Goal: Check status: Check status

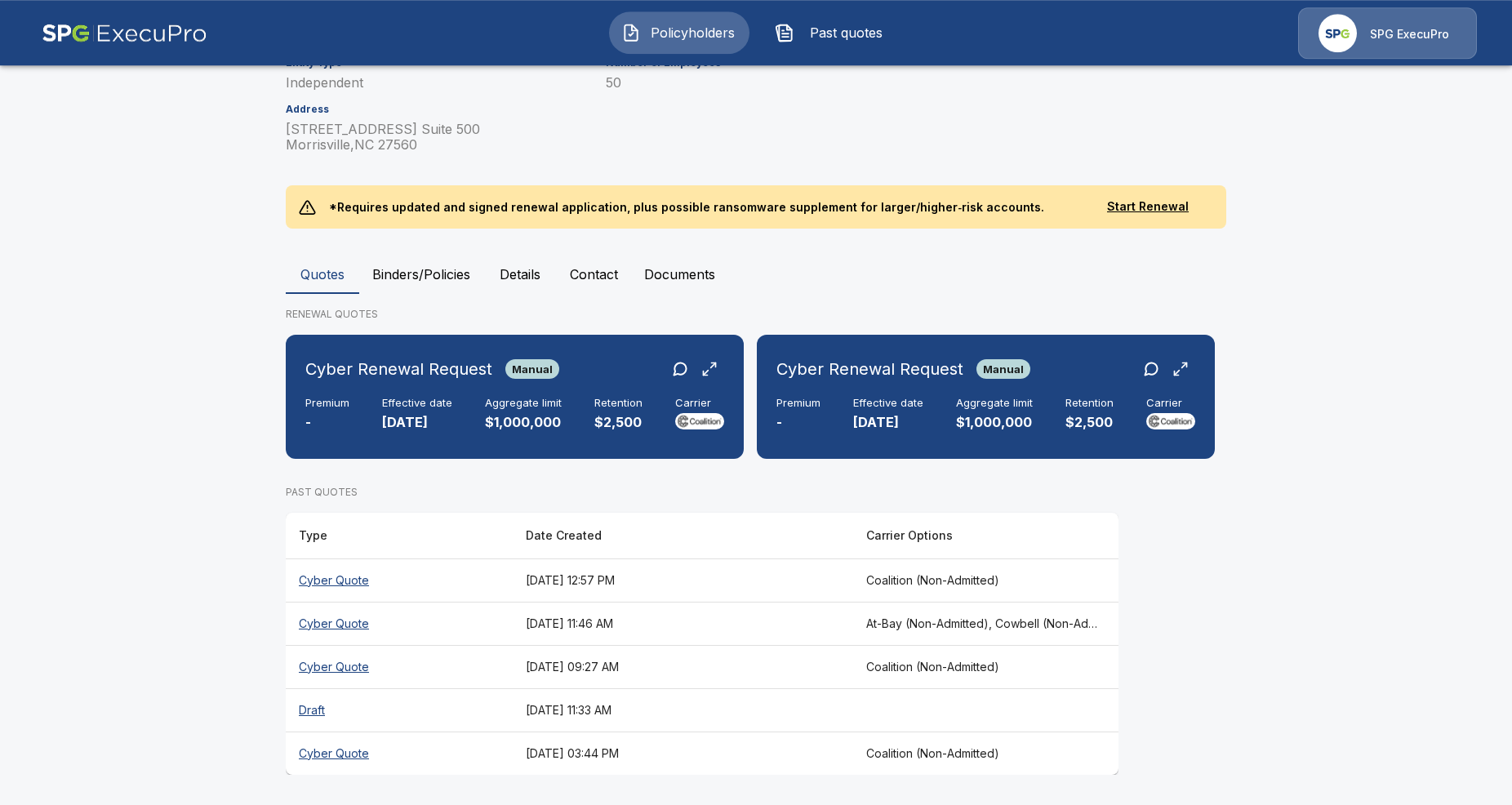
scroll to position [246, 0]
drag, startPoint x: 1207, startPoint y: 393, endPoint x: 814, endPoint y: 445, distance: 396.4
click at [814, 445] on div "Cyber Renewal Request Manual Premium - Effective date [DATE] Aggregate limit $1…" at bounding box center [985, 396] width 458 height 124
click at [309, 577] on th "Cyber Quote" at bounding box center [399, 579] width 227 height 43
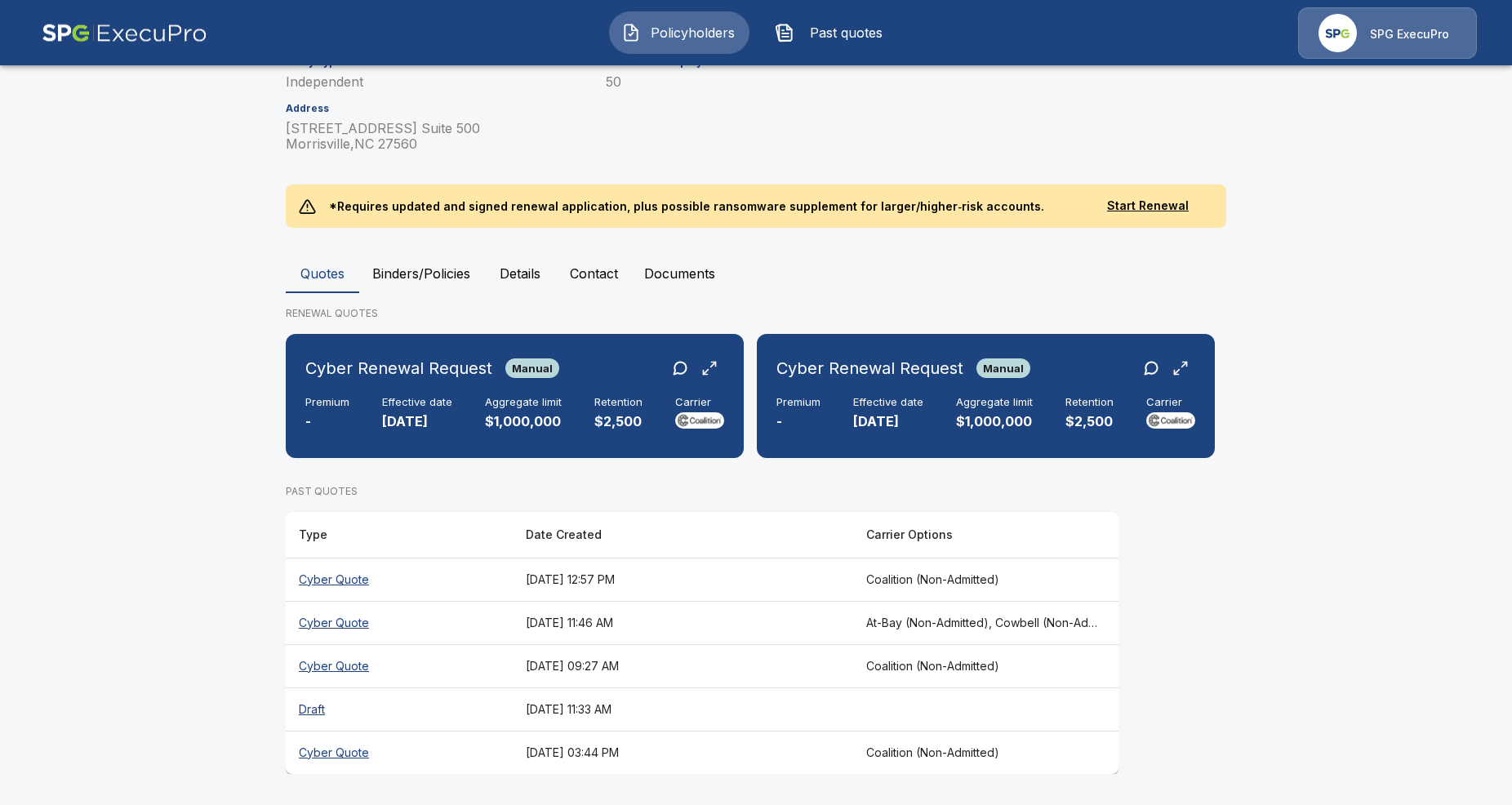
scroll to position [61, 0]
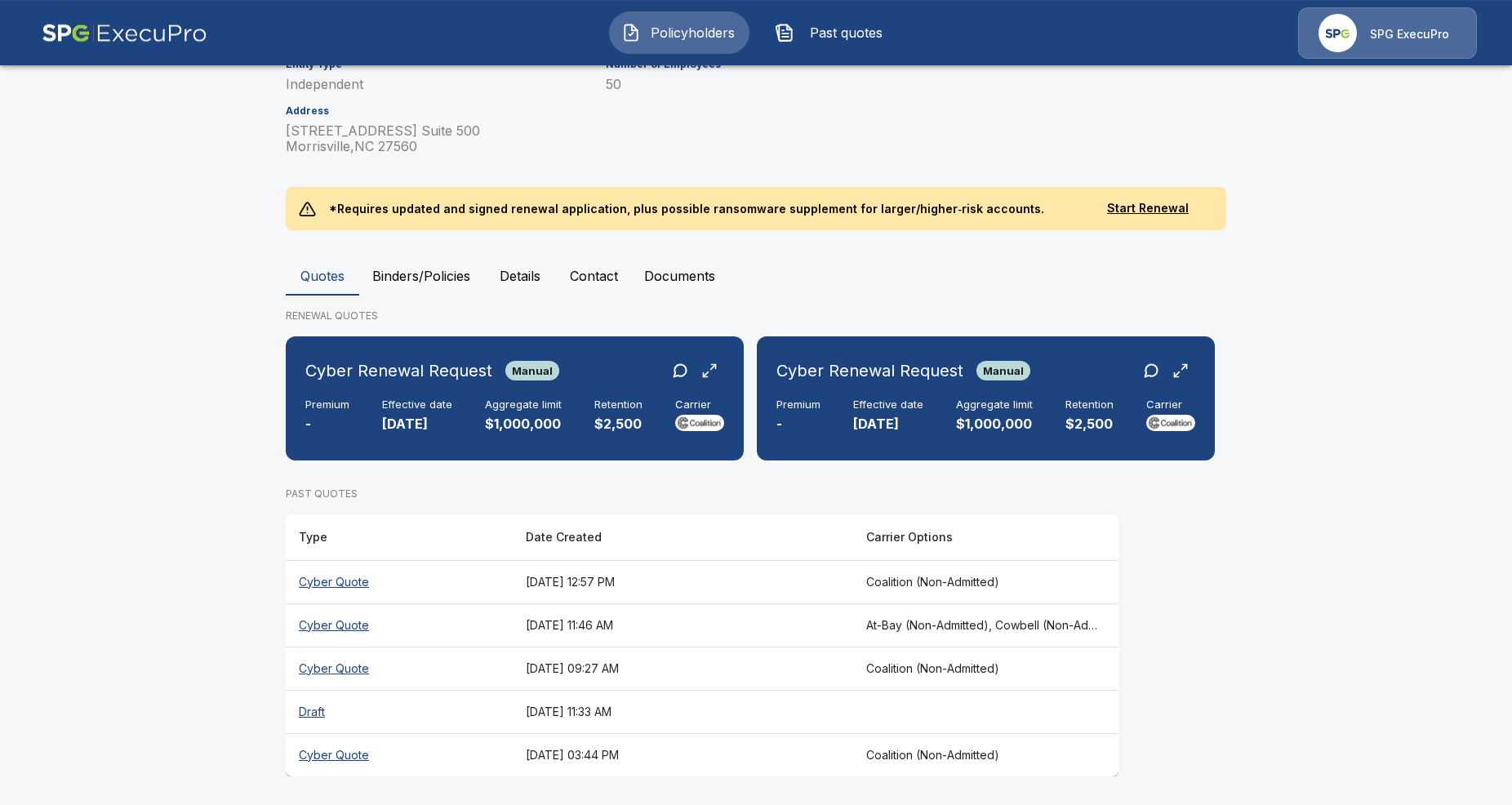
scroll to position [246, 0]
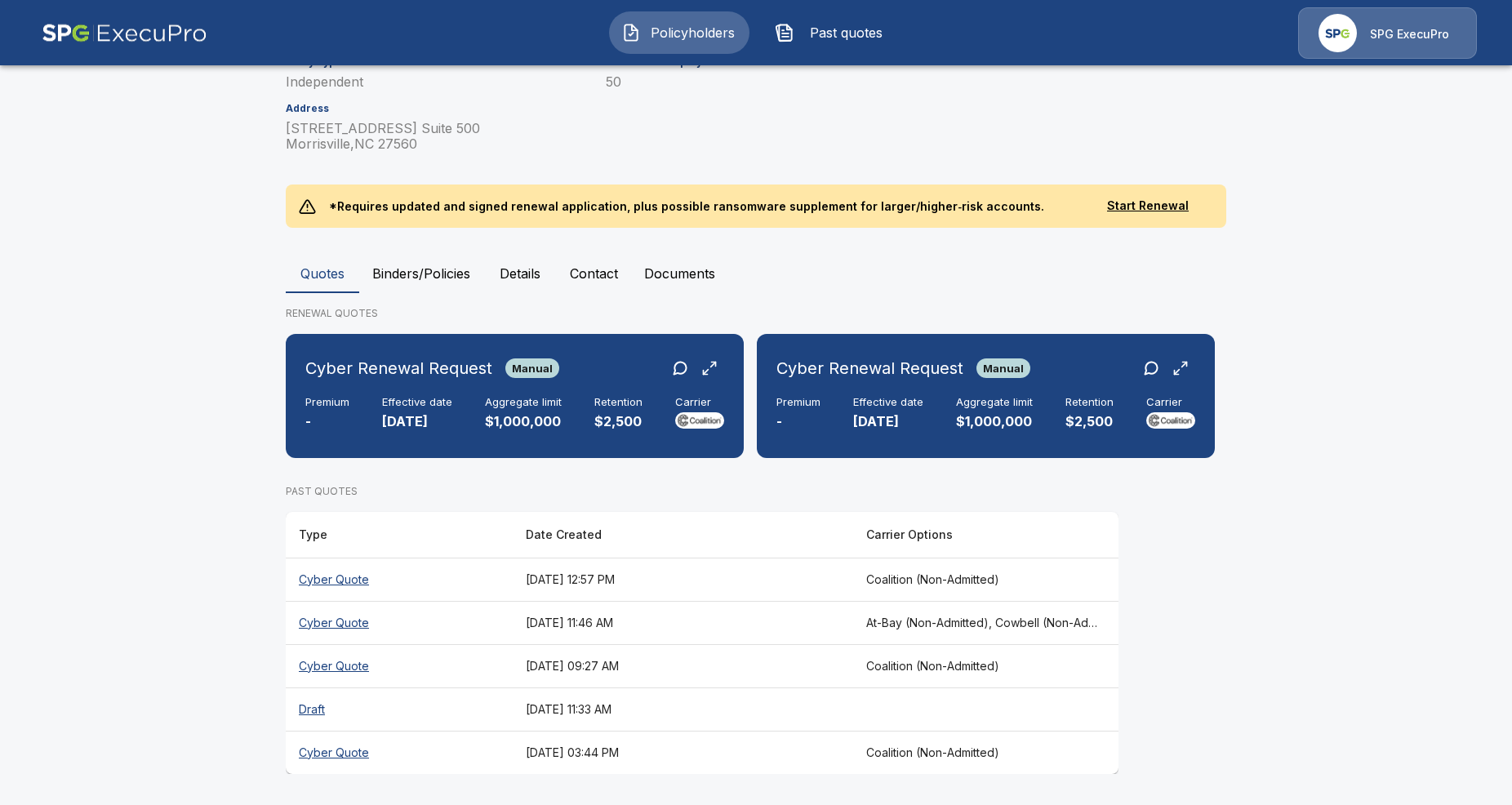
click at [316, 619] on th "Cyber Quote" at bounding box center [399, 622] width 227 height 43
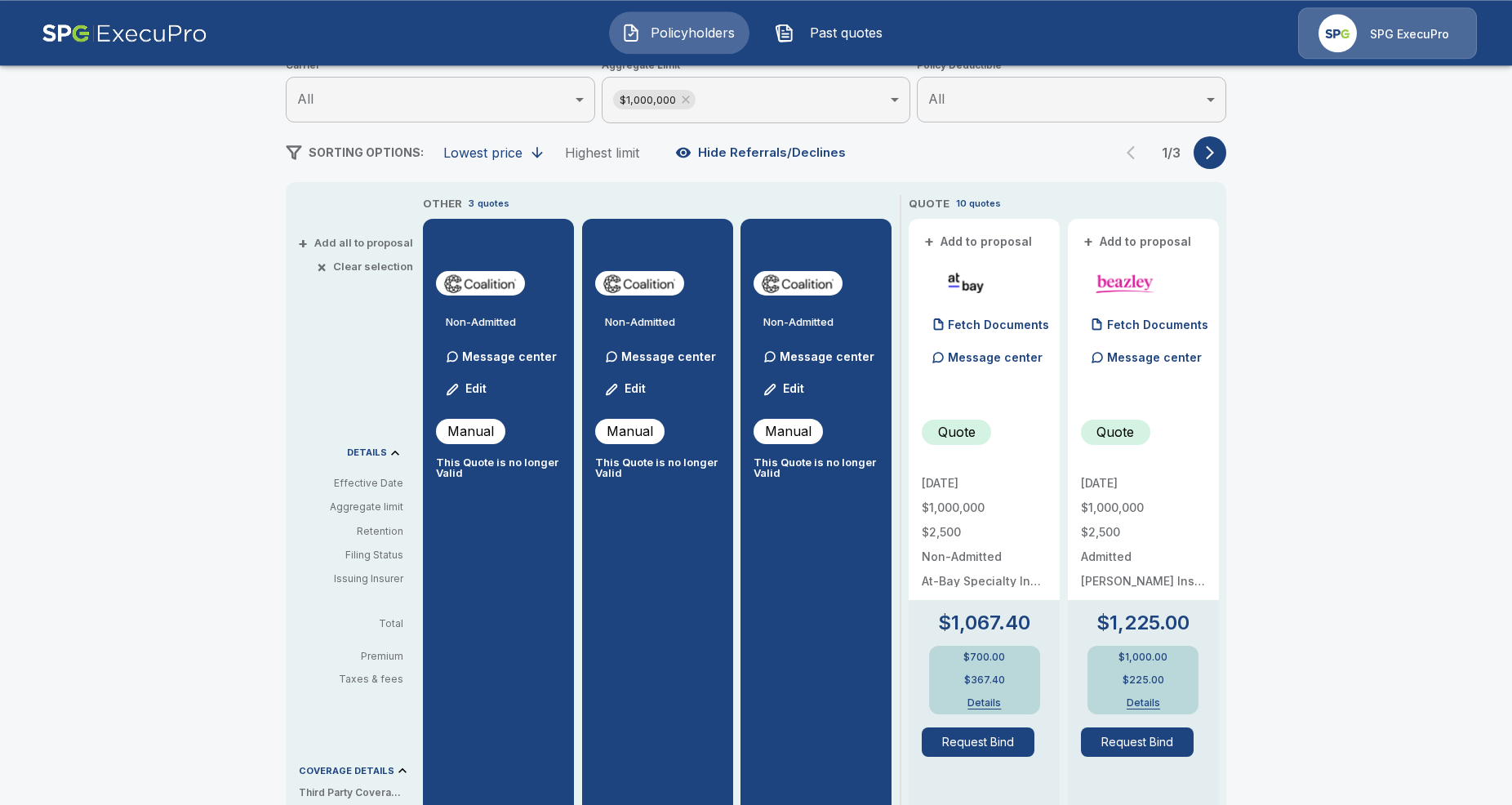
scroll to position [228, 0]
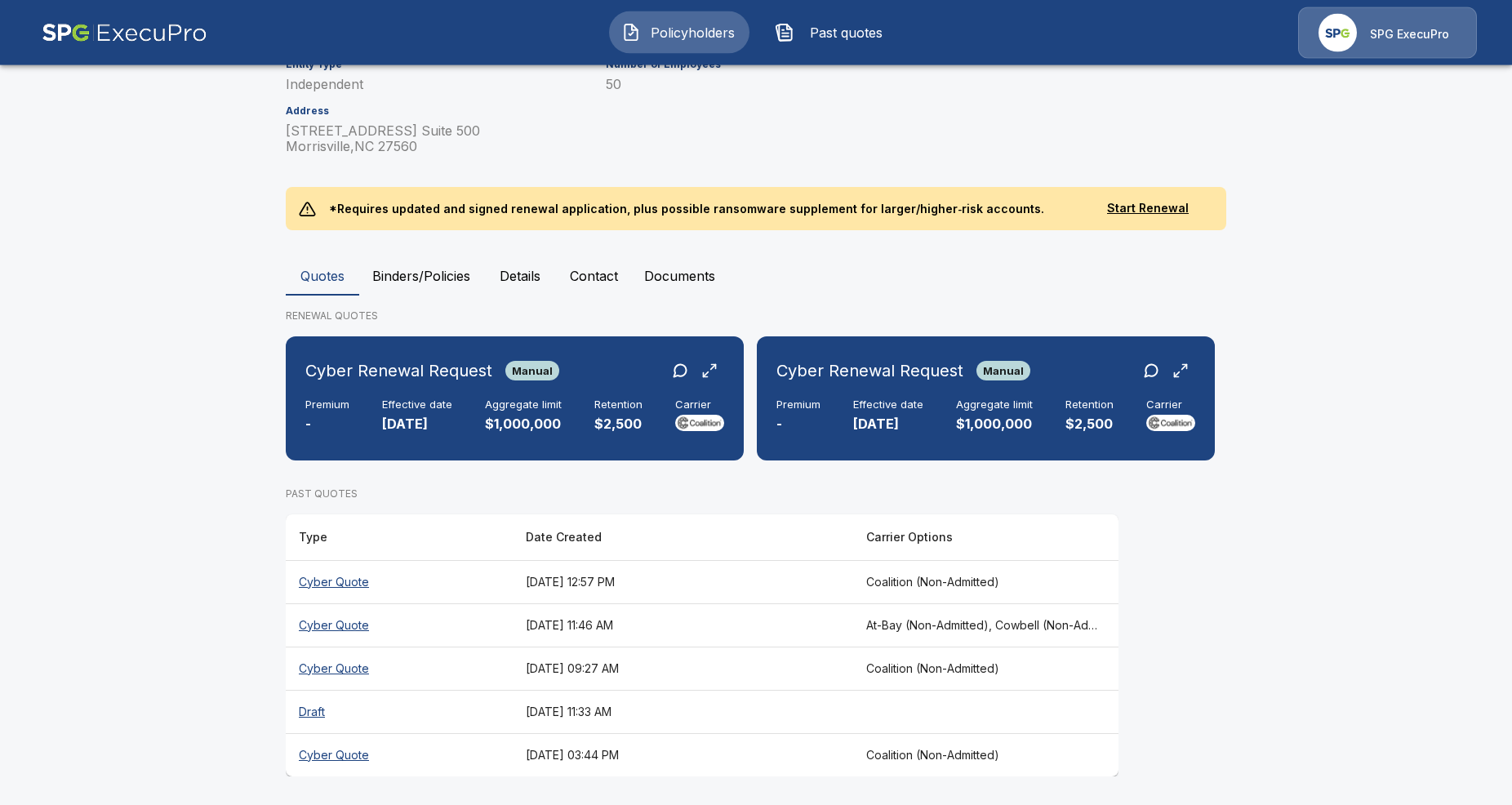
scroll to position [246, 0]
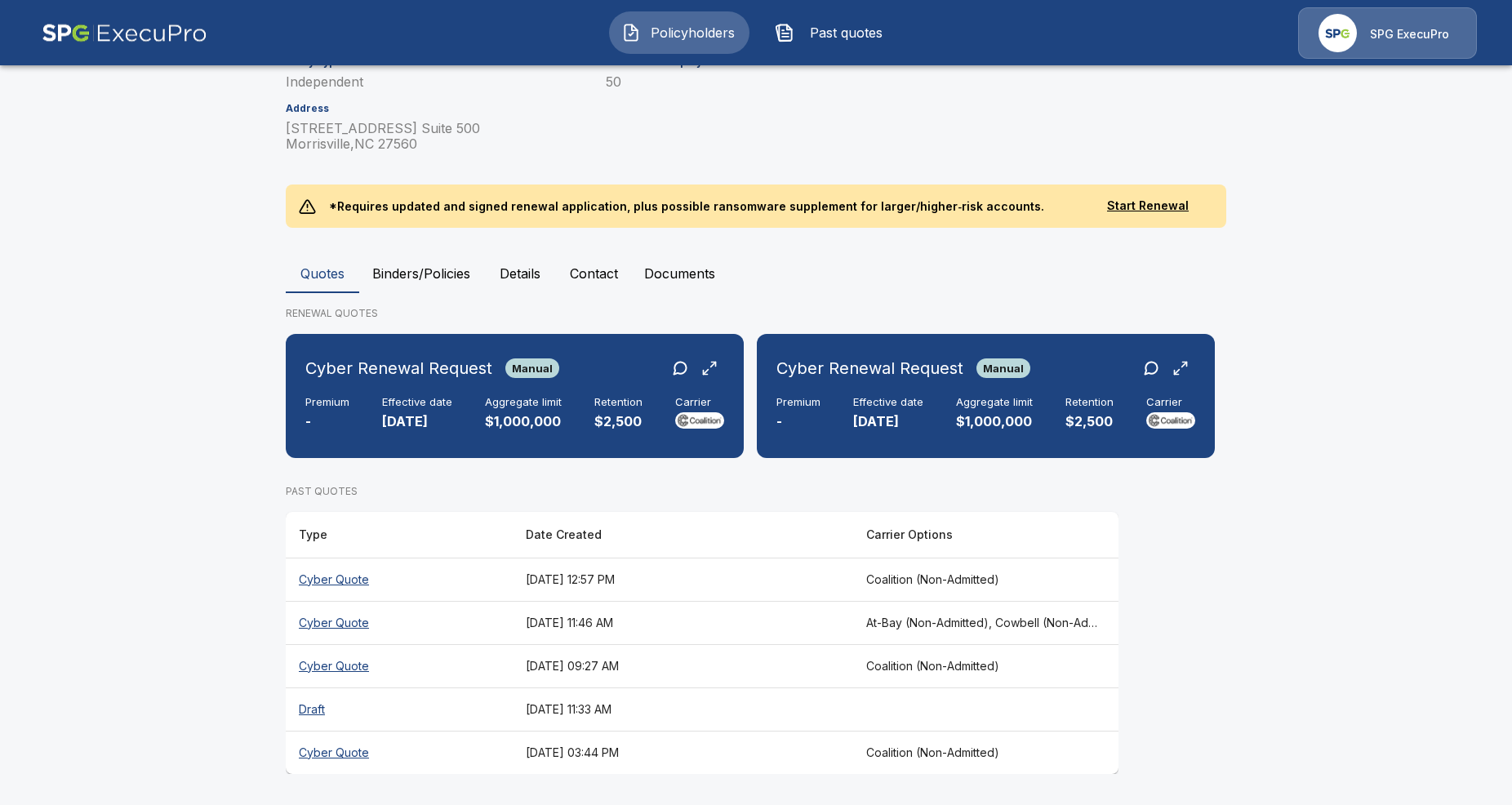
click at [345, 656] on th "Cyber Quote" at bounding box center [399, 666] width 227 height 43
click at [372, 739] on th "Cyber Quote" at bounding box center [399, 752] width 227 height 43
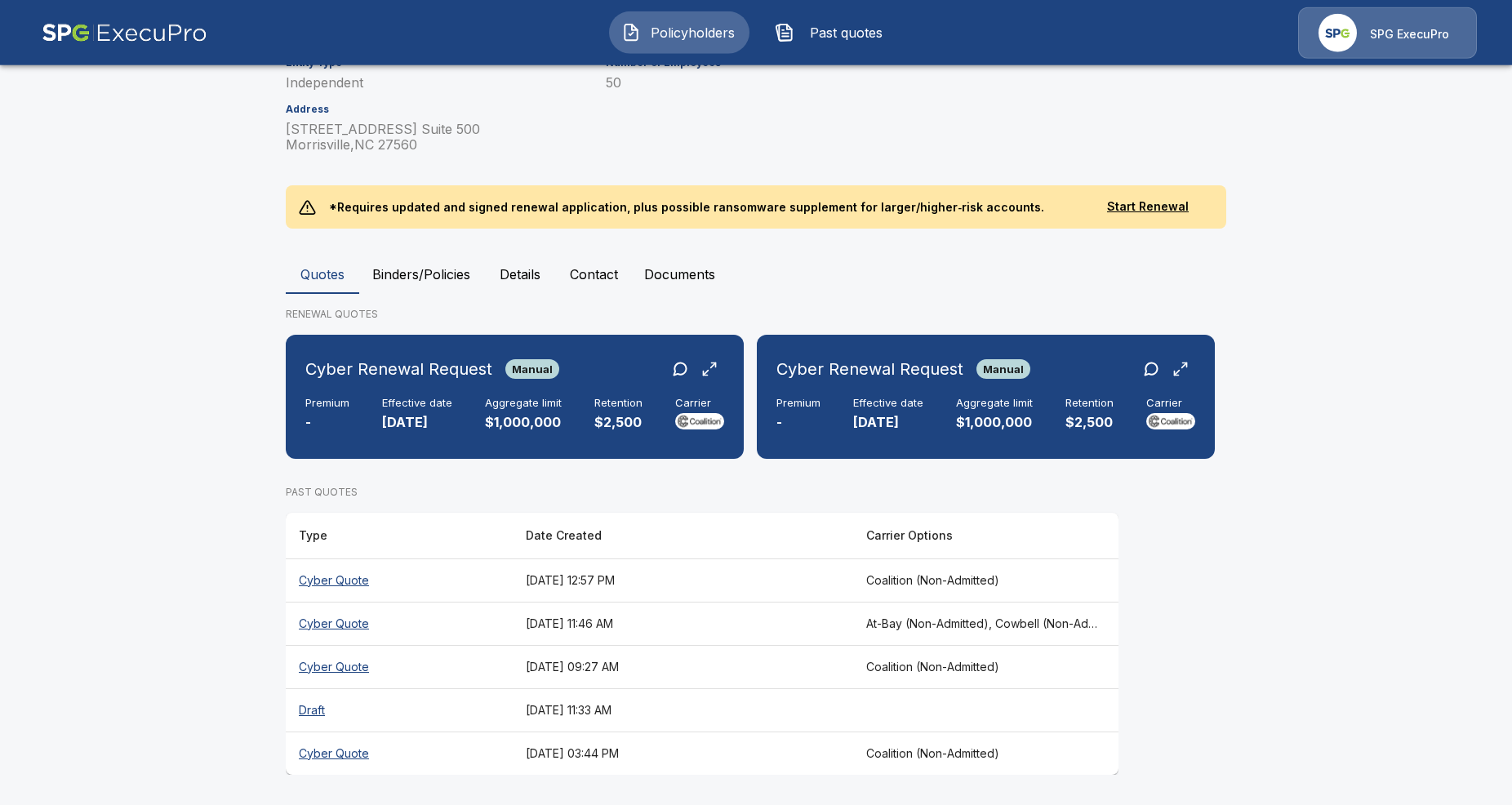
scroll to position [246, 0]
click at [258, 596] on main "Policyholders / Aclarity Genomics Inc Aclarity Genomics Inc Edit Quote Company …" at bounding box center [756, 280] width 1512 height 1051
click at [183, 640] on main "Policyholders / Aclarity Genomics Inc Aclarity Genomics Inc Edit Quote Company …" at bounding box center [756, 280] width 1512 height 1051
